Goal: Use online tool/utility: Utilize a website feature to perform a specific function

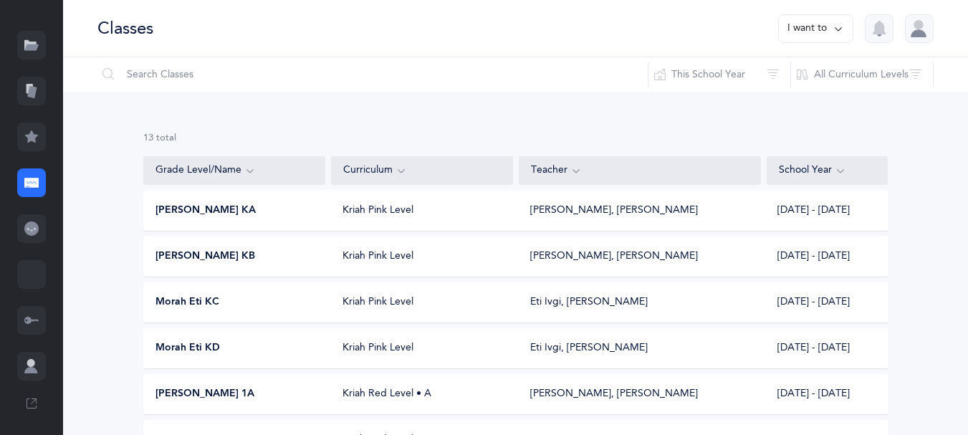
scroll to position [72, 0]
click at [34, 367] on icon at bounding box center [31, 363] width 8 height 8
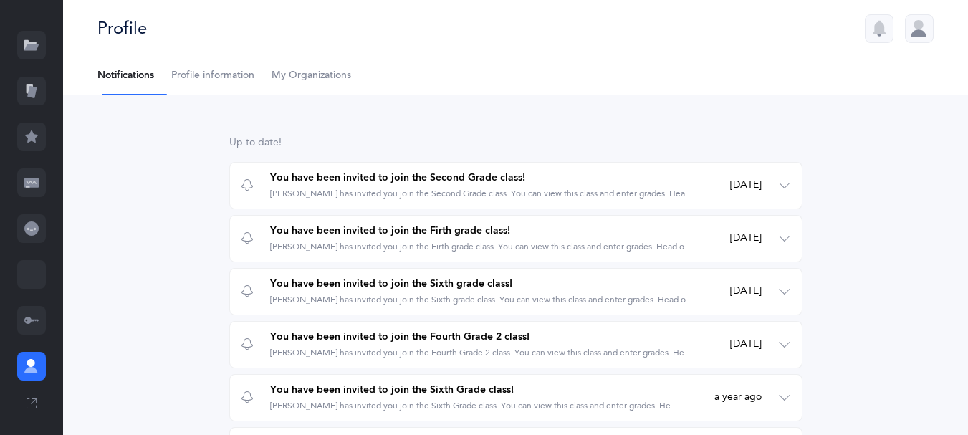
scroll to position [57, 0]
click at [30, 373] on icon at bounding box center [31, 366] width 14 height 14
click at [34, 334] on div at bounding box center [31, 320] width 29 height 29
click at [36, 334] on div at bounding box center [31, 320] width 29 height 29
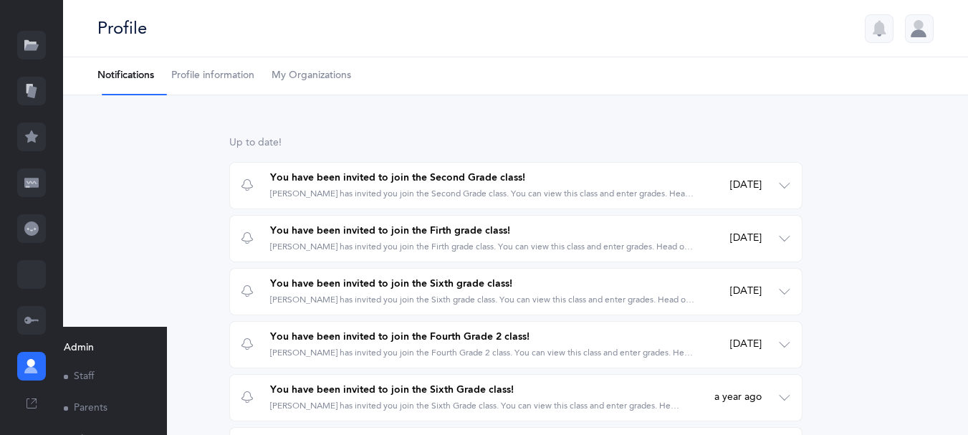
scroll to position [271, 0]
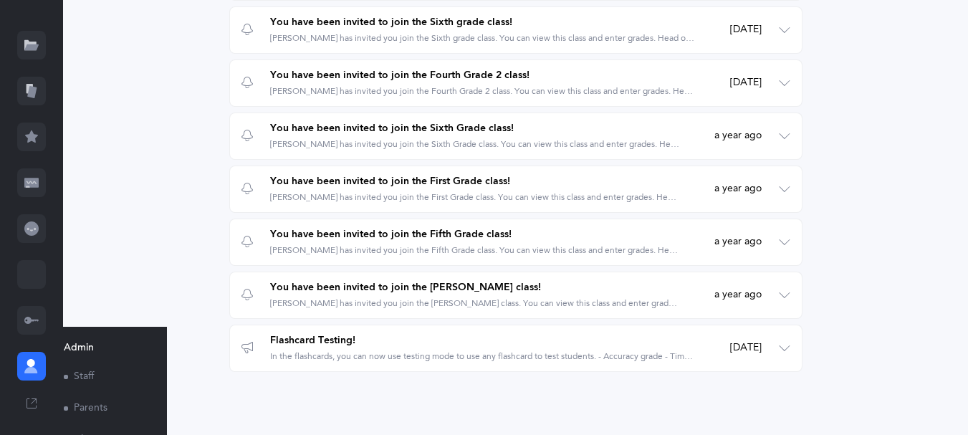
click at [94, 411] on link "Parents" at bounding box center [104, 409] width 80 height 32
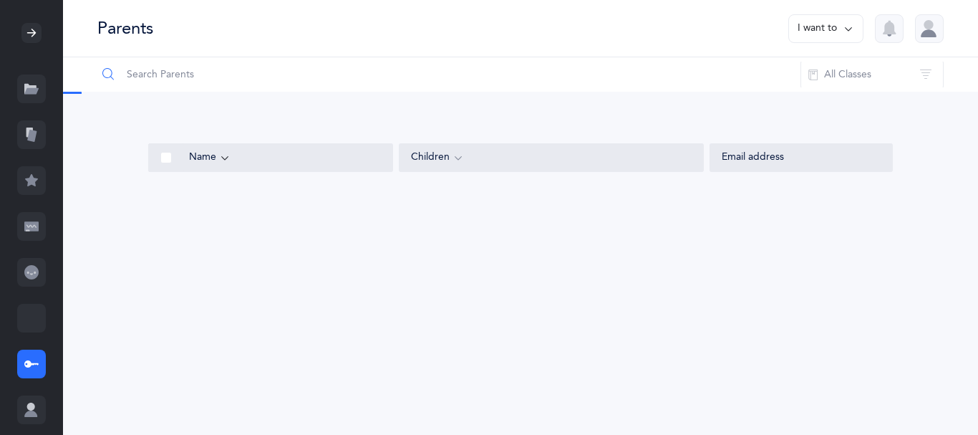
click at [168, 84] on input "text" at bounding box center [449, 74] width 705 height 34
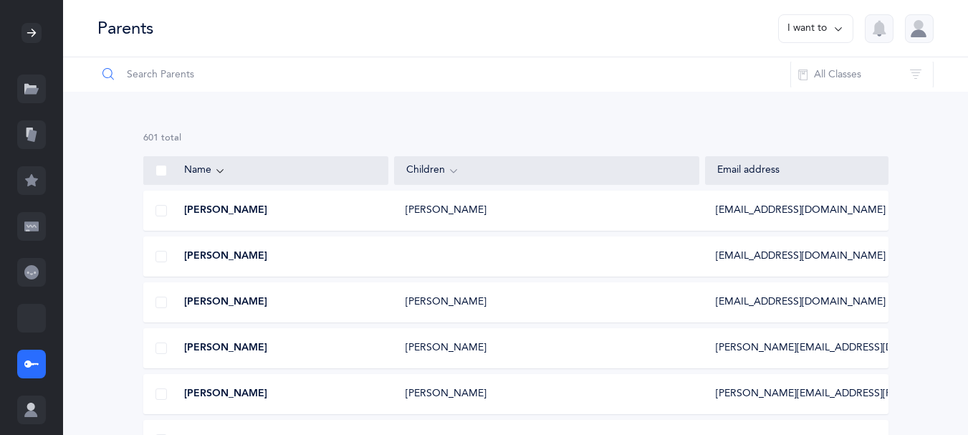
click at [163, 80] on input "text" at bounding box center [444, 74] width 694 height 34
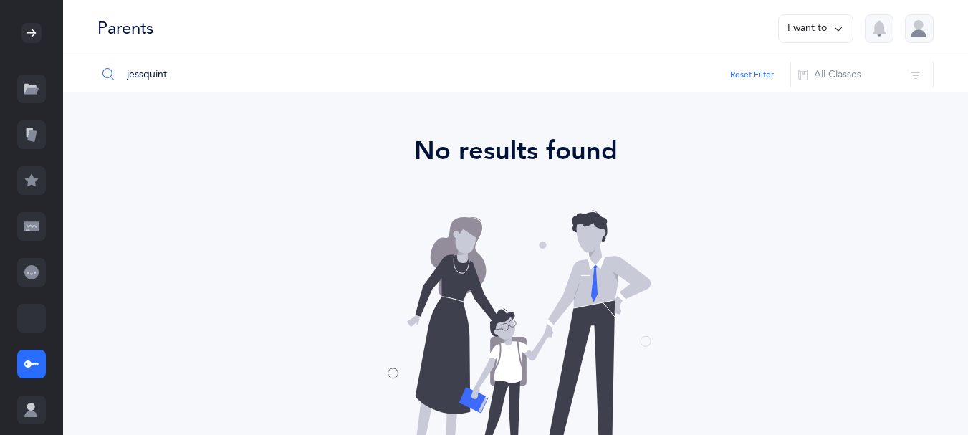
click at [148, 85] on input "jessquint" at bounding box center [444, 74] width 694 height 34
click at [189, 79] on input "[PERSON_NAME]" at bounding box center [444, 74] width 694 height 34
click at [148, 85] on input "[PERSON_NAME]" at bounding box center [444, 74] width 694 height 34
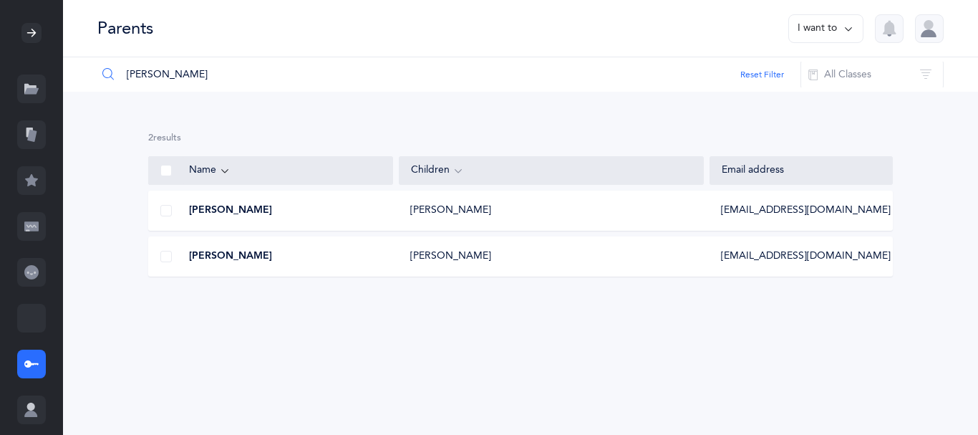
type input "[PERSON_NAME]"
click at [298, 218] on div "[PERSON_NAME]" at bounding box center [271, 210] width 244 height 14
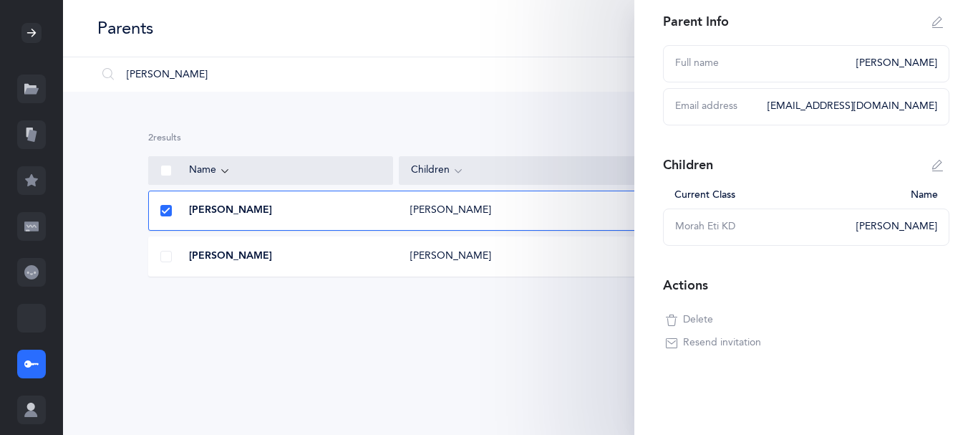
scroll to position [124, 0]
click at [273, 264] on div "[PERSON_NAME]" at bounding box center [271, 256] width 244 height 14
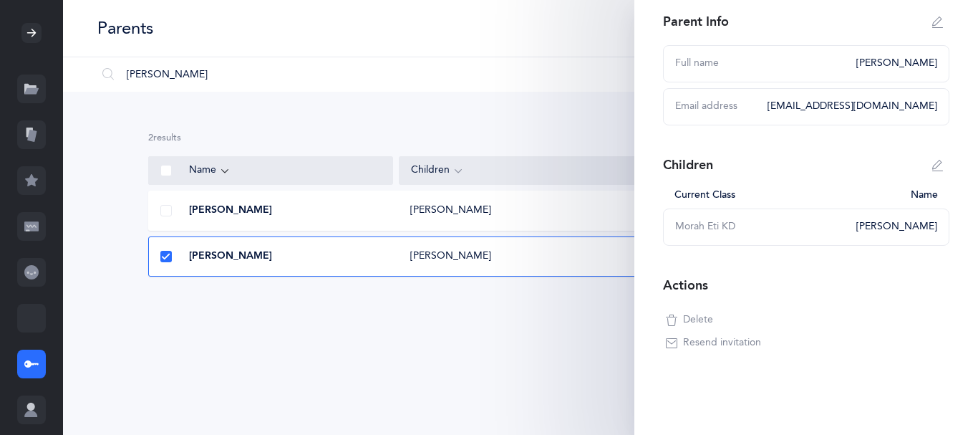
click at [736, 336] on span "Resend invitation" at bounding box center [722, 343] width 78 height 14
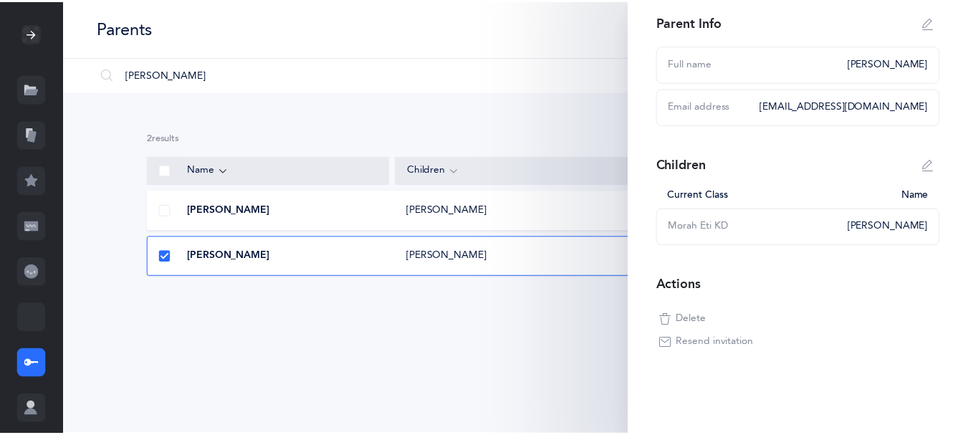
scroll to position [0, 0]
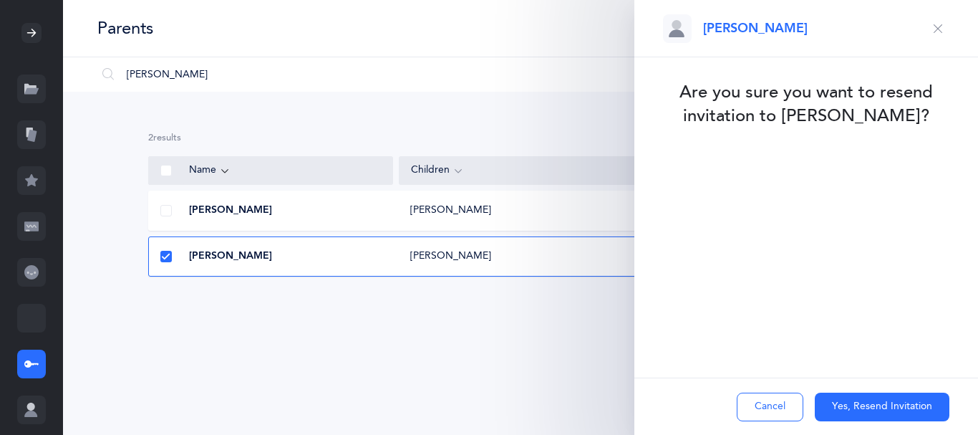
click at [829, 403] on button "Yes, Resend Invitation" at bounding box center [882, 407] width 135 height 29
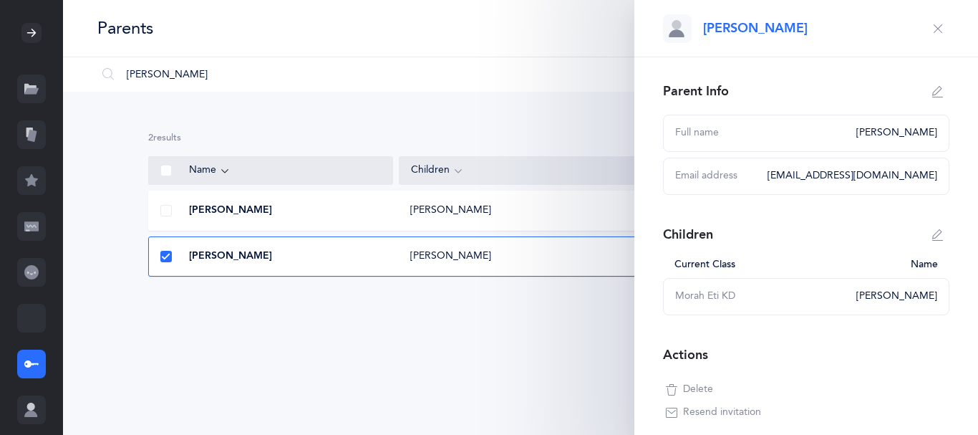
click at [37, 142] on icon at bounding box center [31, 136] width 9 height 12
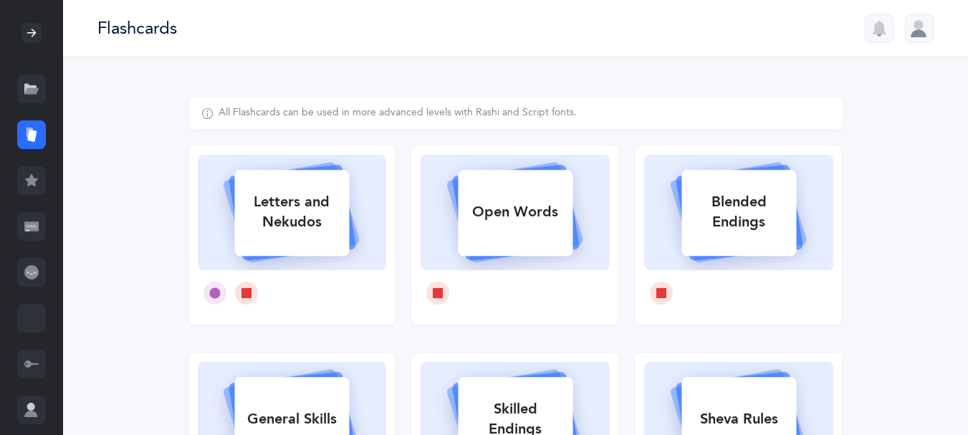
click at [27, 27] on div at bounding box center [31, 33] width 20 height 20
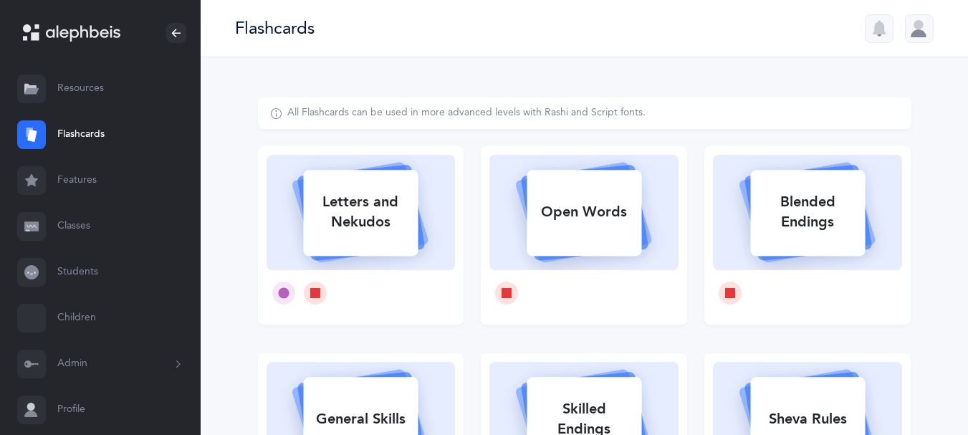
click at [36, 142] on icon at bounding box center [31, 136] width 9 height 12
click at [360, 239] on div "Letters and Nekudos" at bounding box center [360, 211] width 115 height 57
select select
select select "single"
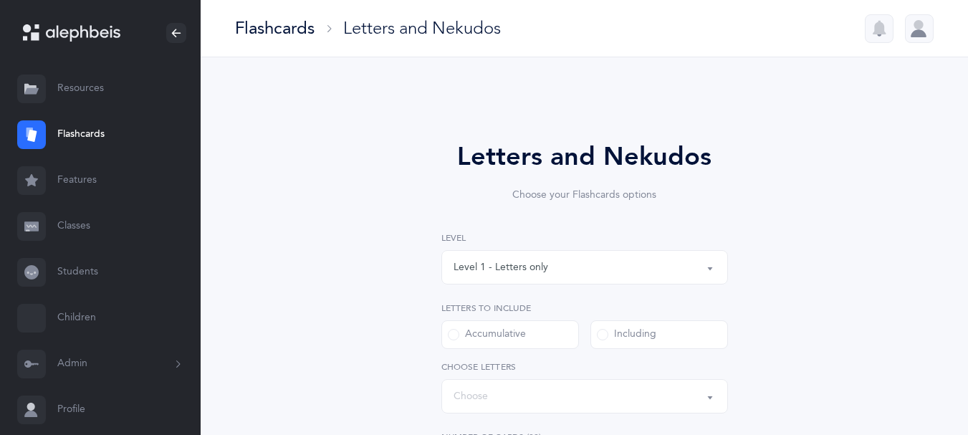
select select "27"
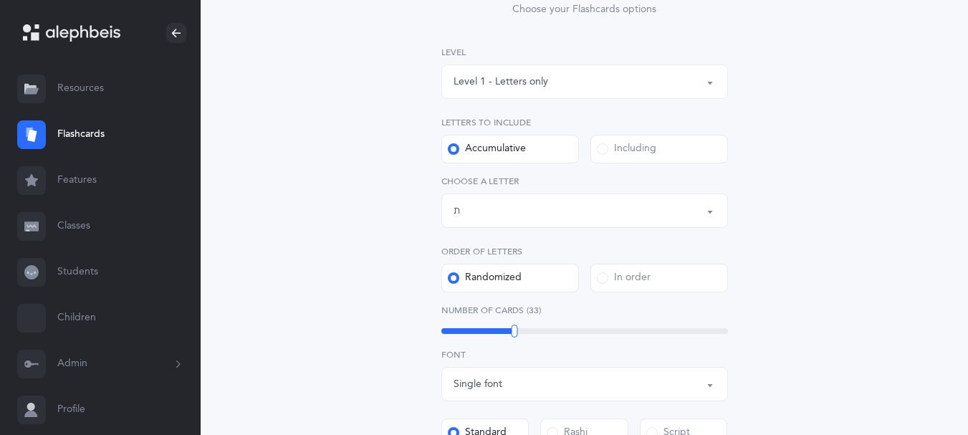
scroll to position [191, 0]
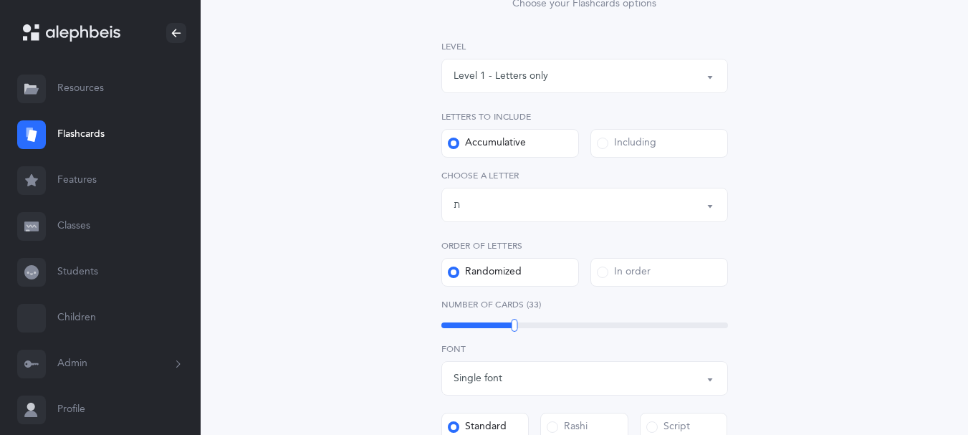
click at [606, 149] on span at bounding box center [602, 143] width 11 height 11
click at [0, 0] on input "Including" at bounding box center [0, 0] width 0 height 0
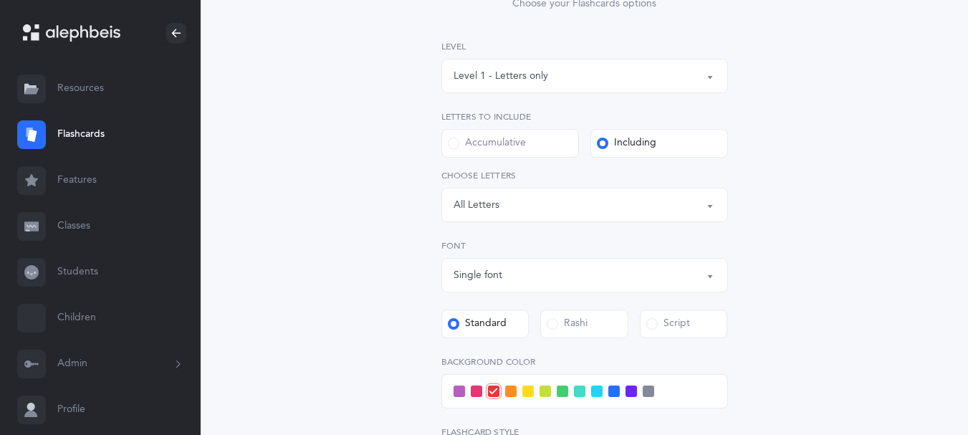
click at [703, 217] on div "Letters: All Letters" at bounding box center [584, 205] width 262 height 24
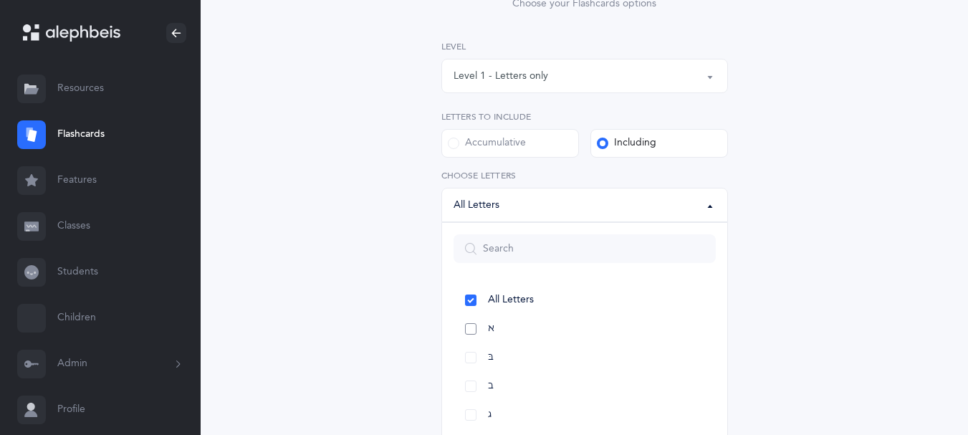
click at [472, 343] on link "א" at bounding box center [584, 328] width 262 height 29
select select "1"
click at [471, 372] on link "בּ" at bounding box center [584, 357] width 262 height 29
click at [468, 400] on link "ב" at bounding box center [584, 386] width 262 height 29
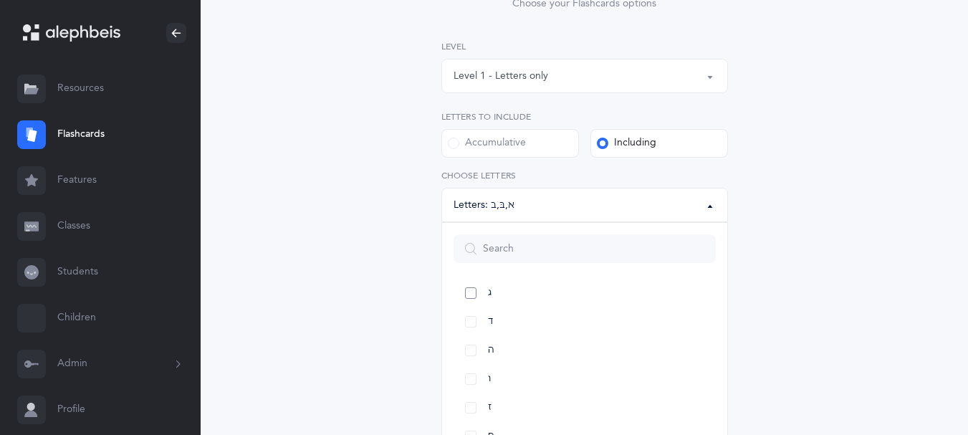
click at [471, 307] on link "ג" at bounding box center [584, 293] width 262 height 29
click at [468, 336] on link "ד" at bounding box center [584, 321] width 262 height 29
click at [835, 221] on div "Letters and Nekudos Choose your Flashcards options Level 1 - Letters only Level…" at bounding box center [584, 304] width 653 height 796
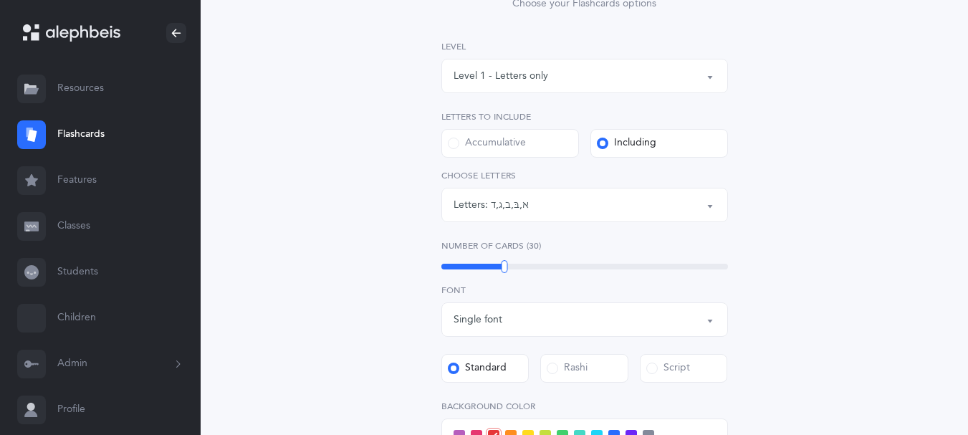
scroll to position [572, 0]
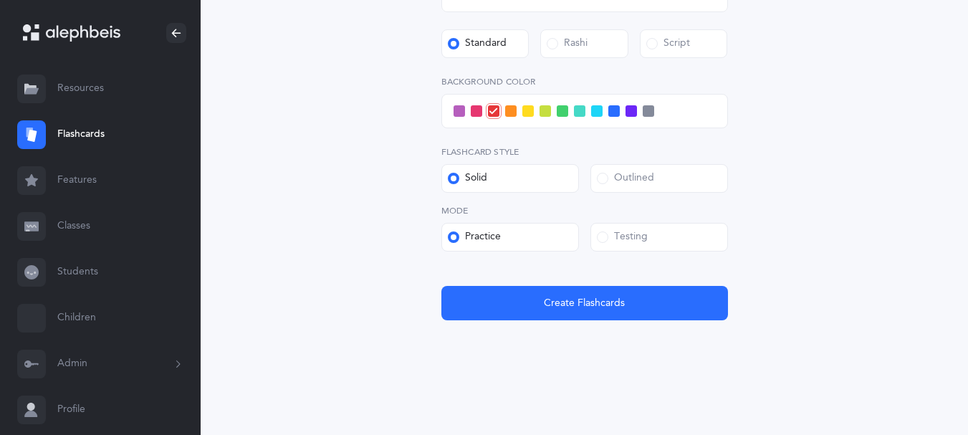
click at [606, 231] on span at bounding box center [602, 236] width 11 height 11
click at [0, 0] on input "Testing" at bounding box center [0, 0] width 0 height 0
